Goal: Information Seeking & Learning: Check status

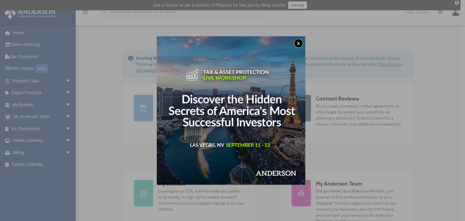
click at [64, 80] on div "x" at bounding box center [232, 110] width 465 height 221
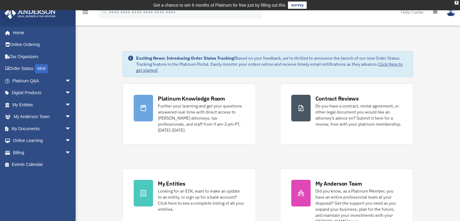
click at [65, 80] on span "arrow_drop_down" at bounding box center [71, 81] width 12 height 12
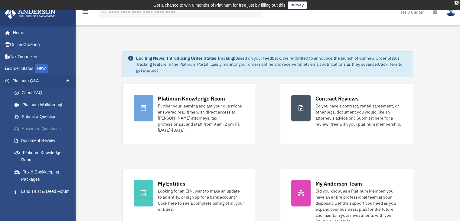
click at [43, 127] on link "Answered Questions" at bounding box center [44, 129] width 72 height 12
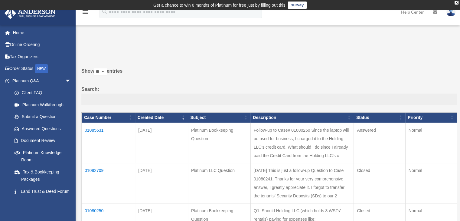
click at [91, 128] on td "01085631" at bounding box center [109, 143] width 54 height 40
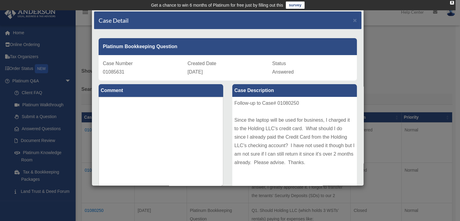
click at [452, 14] on div "Case Detail × Platinum Bookkeeping Question Case Number 01085631 Created Date A…" at bounding box center [230, 110] width 460 height 221
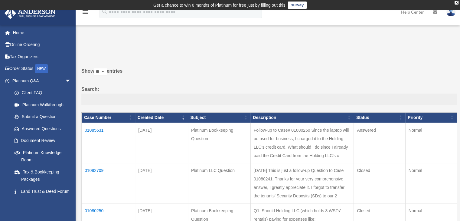
click at [452, 14] on img at bounding box center [451, 12] width 9 height 9
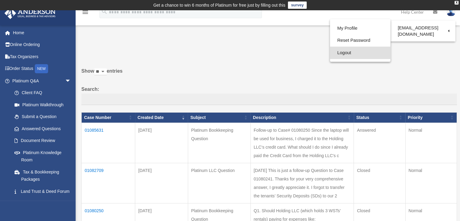
click at [345, 52] on link "Logout" at bounding box center [360, 53] width 61 height 12
